Goal: Find specific page/section: Find specific page/section

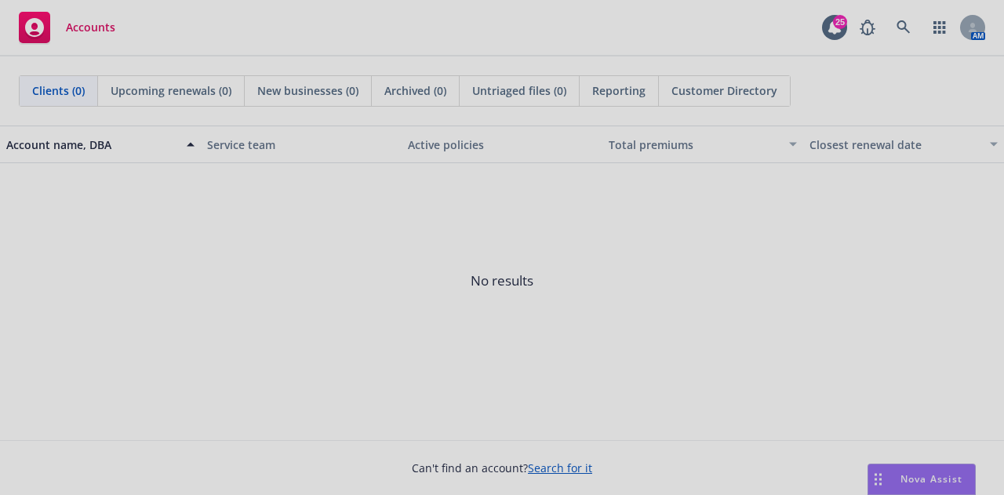
click at [899, 24] on div at bounding box center [502, 247] width 1004 height 495
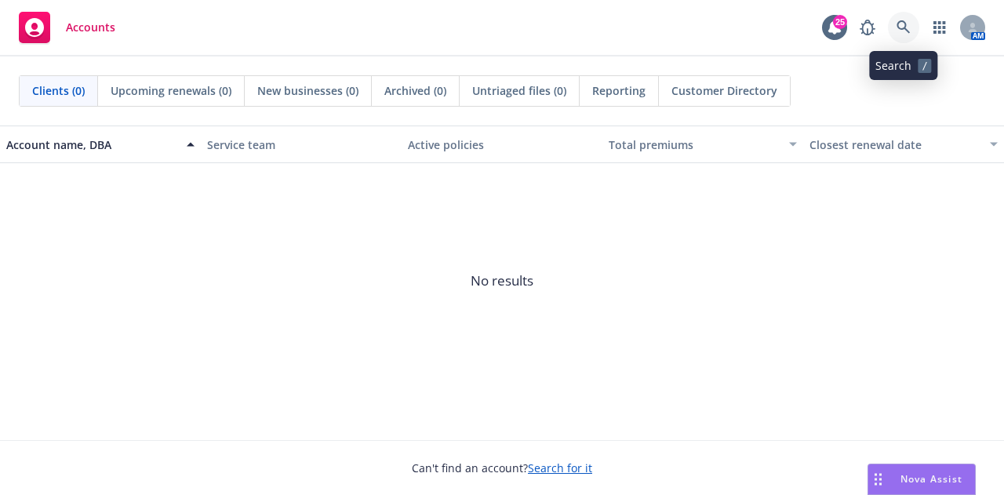
click at [899, 24] on icon at bounding box center [904, 27] width 14 height 14
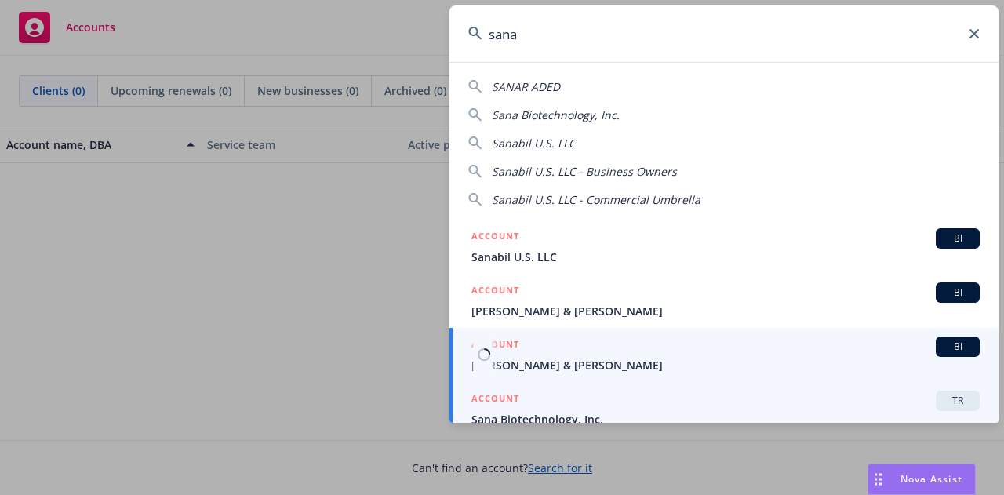
scroll to position [13, 0]
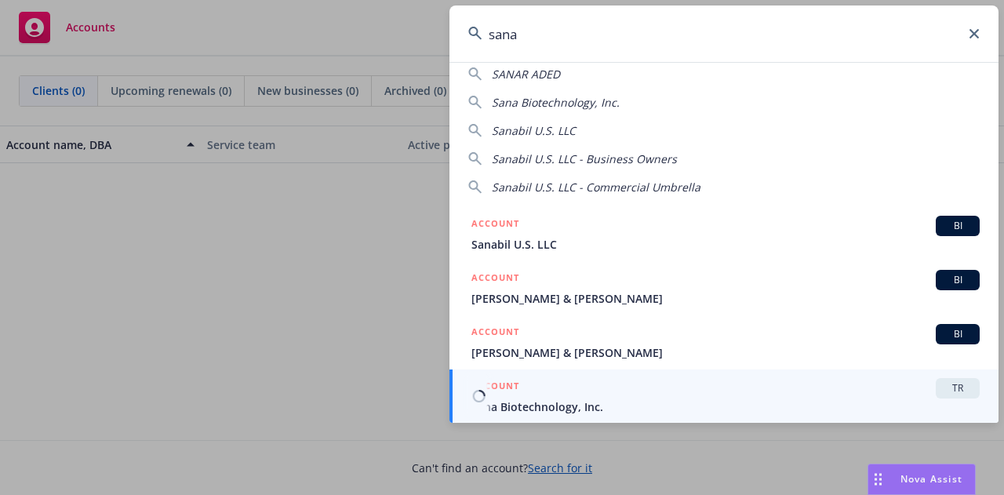
type input "sana"
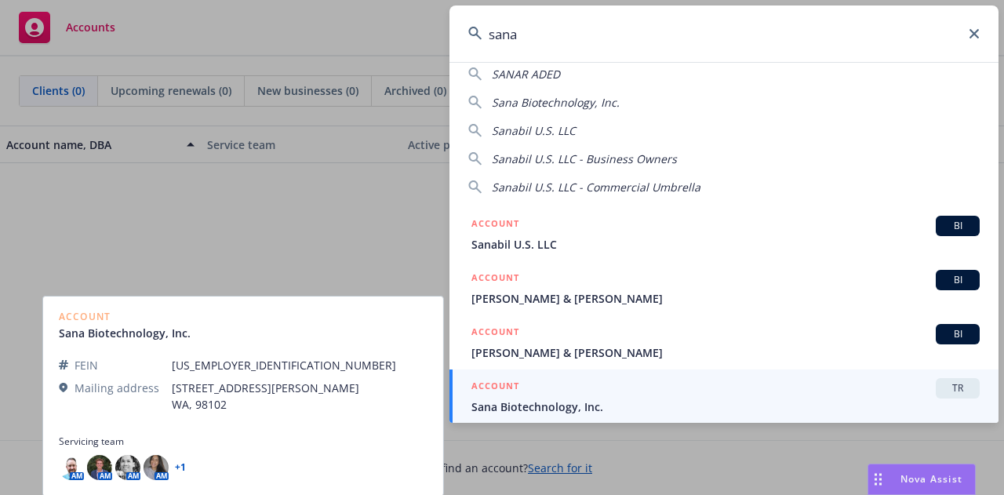
click at [543, 407] on span "Sana Biotechnology, Inc." at bounding box center [726, 407] width 508 height 16
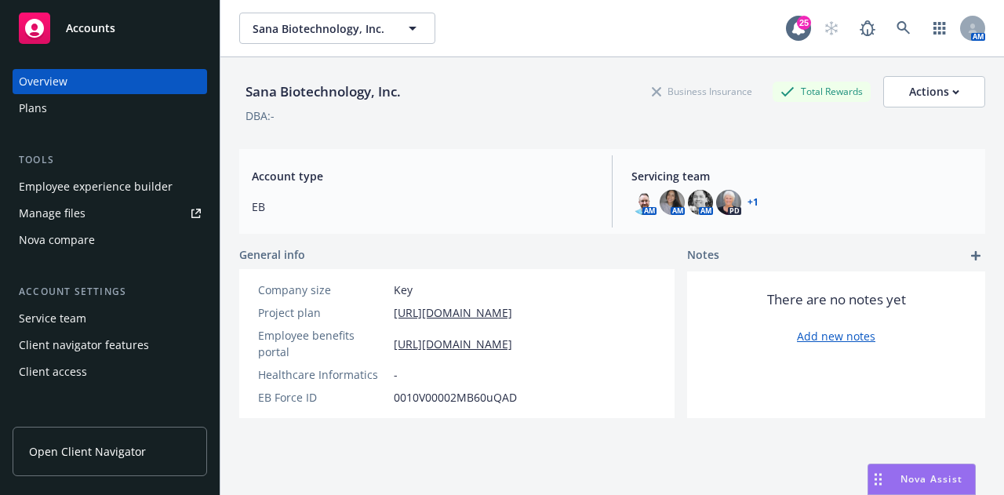
click at [134, 184] on div "Employee experience builder" at bounding box center [96, 186] width 154 height 25
